Goal: Answer question/provide support: Share knowledge or assist other users

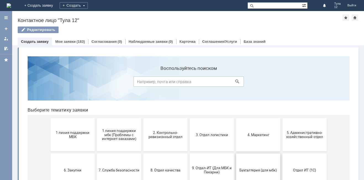
click at [261, 164] on button "Бухгалтерия (для мбк)" at bounding box center [258, 170] width 44 height 33
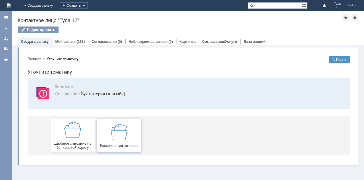
click at [107, 137] on div "Расхождения по кассе" at bounding box center [119, 136] width 41 height 24
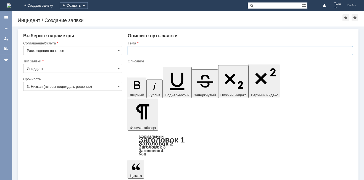
click at [150, 49] on input "text" at bounding box center [241, 50] width 226 height 9
type input "р"
type input "Расхождения по кассе"
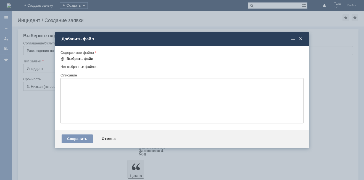
click at [86, 60] on div "Выбрать файл" at bounding box center [80, 59] width 27 height 4
click at [69, 60] on div "Выбрать файл" at bounding box center [80, 59] width 27 height 4
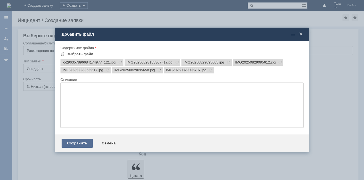
click at [80, 144] on div "Сохранить" at bounding box center [77, 143] width 31 height 9
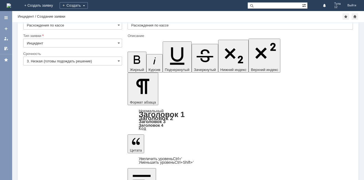
scroll to position [21, 0]
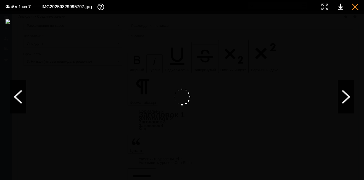
click at [355, 8] on div at bounding box center [355, 7] width 7 height 7
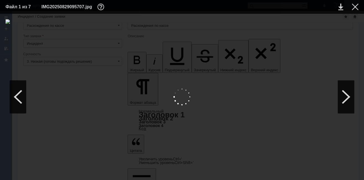
click at [355, 6] on div at bounding box center [355, 7] width 7 height 7
